Goal: Transaction & Acquisition: Subscribe to service/newsletter

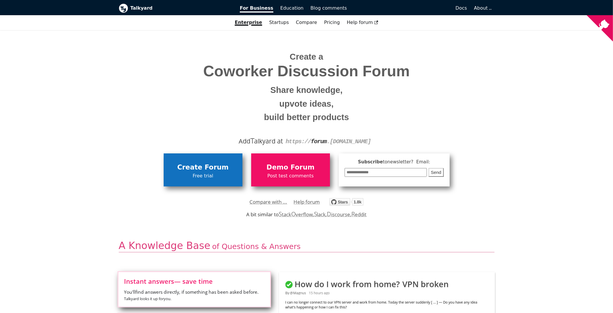
click at [198, 175] on span "Free trial" at bounding box center [203, 176] width 73 height 8
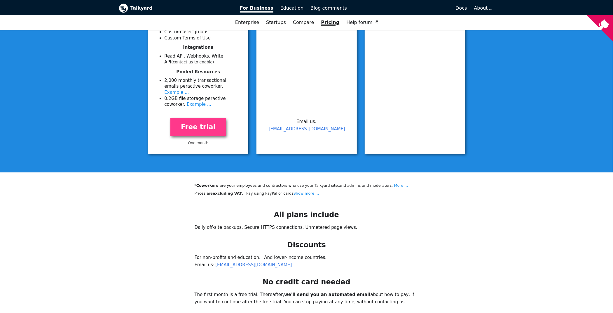
scroll to position [292, 0]
click at [193, 118] on link "Free trial" at bounding box center [197, 127] width 55 height 18
click at [197, 121] on link "Free trial" at bounding box center [197, 127] width 55 height 18
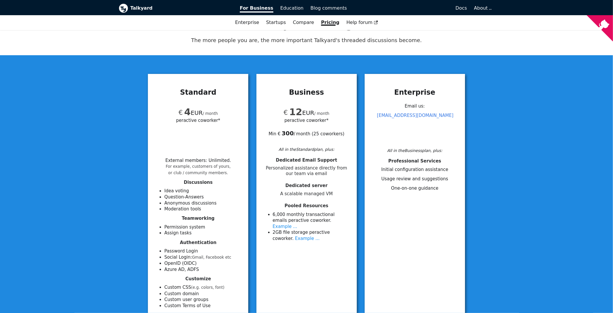
scroll to position [0, 0]
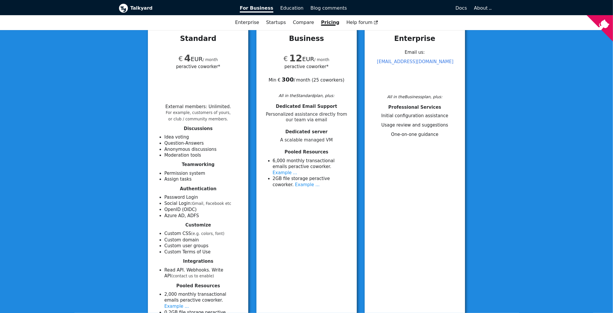
drag, startPoint x: 198, startPoint y: 198, endPoint x: 187, endPoint y: 216, distance: 21.2
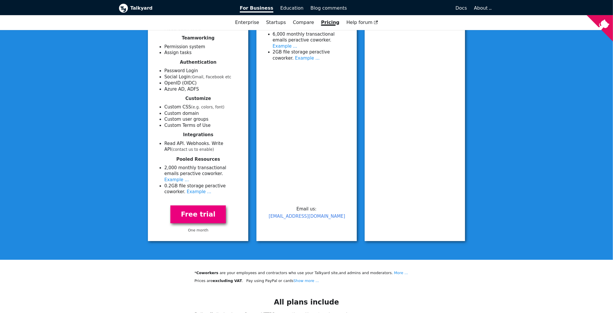
drag, startPoint x: 187, startPoint y: 216, endPoint x: 185, endPoint y: 199, distance: 17.7
click at [185, 205] on link "Free trial" at bounding box center [197, 214] width 55 height 18
click at [185, 207] on link "Free trial" at bounding box center [197, 214] width 55 height 18
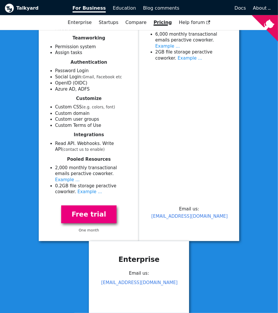
click at [100, 209] on link "Free trial" at bounding box center [88, 214] width 55 height 18
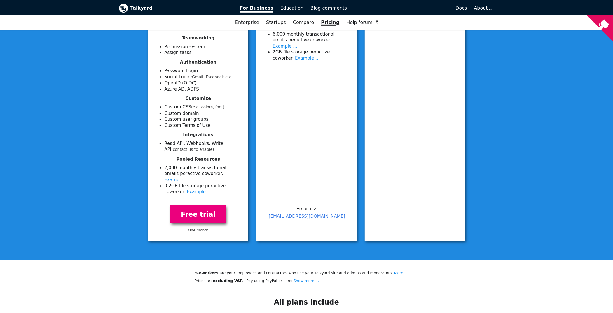
click at [195, 205] on link "Free trial" at bounding box center [197, 214] width 55 height 18
click at [197, 228] on small "One month" at bounding box center [198, 230] width 20 height 4
click at [195, 209] on link "Free trial" at bounding box center [197, 214] width 55 height 18
